Goal: Task Accomplishment & Management: Use online tool/utility

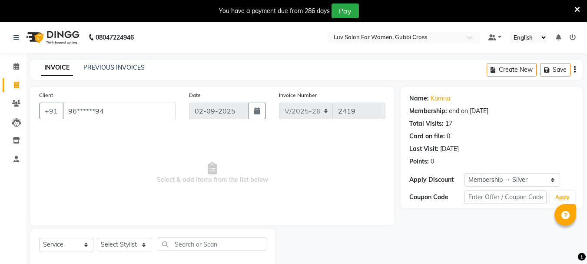
select select "7221"
select select "service"
select select "1: Object"
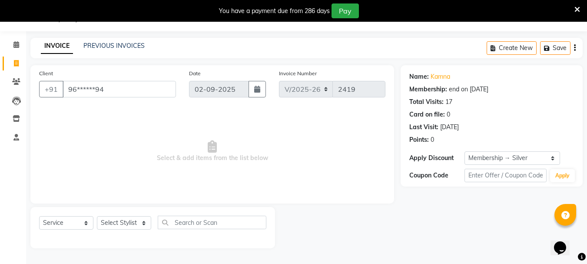
click at [578, 9] on icon at bounding box center [578, 10] width 6 height 8
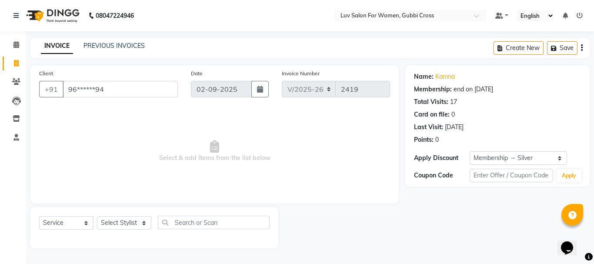
click at [397, 207] on div "Client +91 96******94 Date [DATE] Invoice Number V/2025 V/[PHONE_NUMBER] Select…" at bounding box center [214, 156] width 381 height 183
click at [258, 21] on nav "08047224946 Select Location × Luv Salon For Women, Gubbi Cross Default Panel My…" at bounding box center [297, 15] width 594 height 31
click at [113, 51] on div "INVOICE PREVIOUS INVOICES" at bounding box center [92, 46] width 125 height 10
click at [113, 46] on link "PREVIOUS INVOICES" at bounding box center [113, 46] width 61 height 8
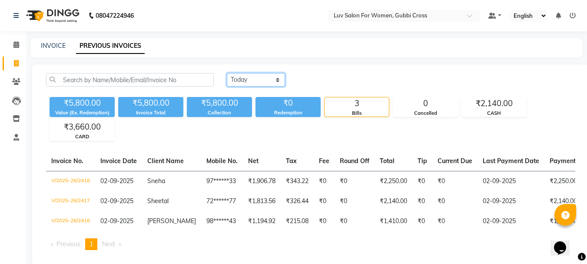
click at [273, 80] on select "[DATE] [DATE] Custom Range" at bounding box center [256, 79] width 58 height 13
select select "[DATE]"
click at [227, 73] on select "[DATE] [DATE] Custom Range" at bounding box center [256, 79] width 58 height 13
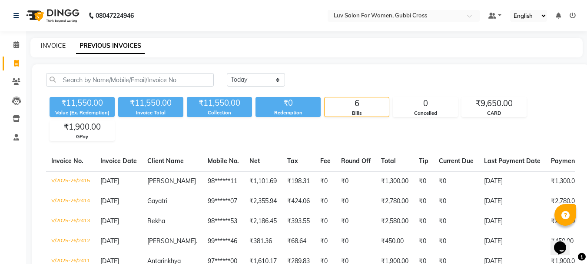
click at [49, 43] on link "INVOICE" at bounding box center [53, 46] width 25 height 8
select select "service"
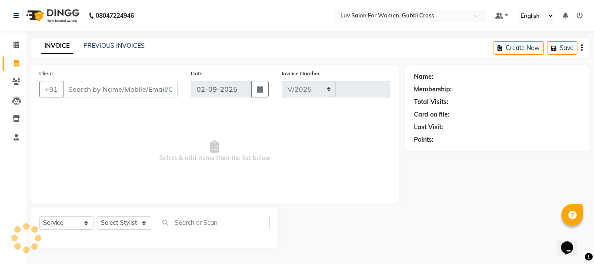
select select "7221"
type input "2419"
